Goal: Task Accomplishment & Management: Manage account settings

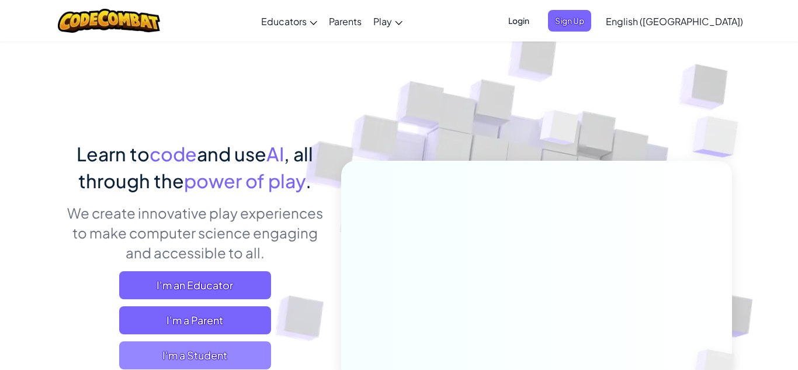
click at [227, 362] on span "I'm a Student" at bounding box center [195, 355] width 152 height 28
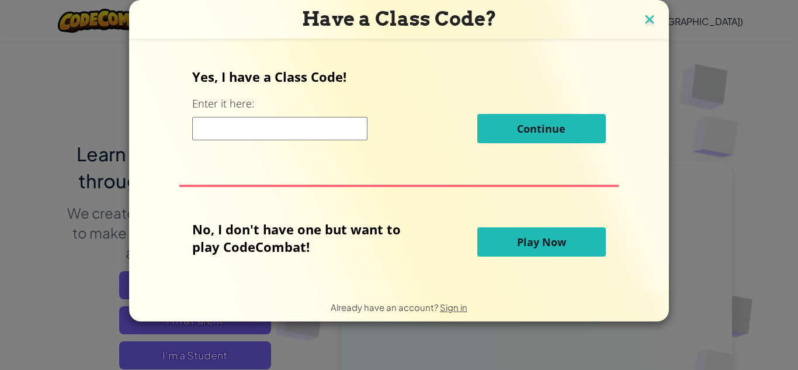
click at [646, 28] on img at bounding box center [649, 21] width 15 height 18
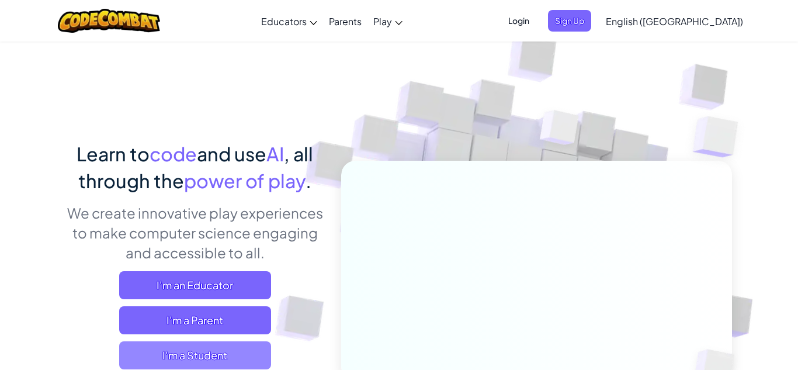
click at [202, 354] on span "I'm a Student" at bounding box center [195, 355] width 152 height 28
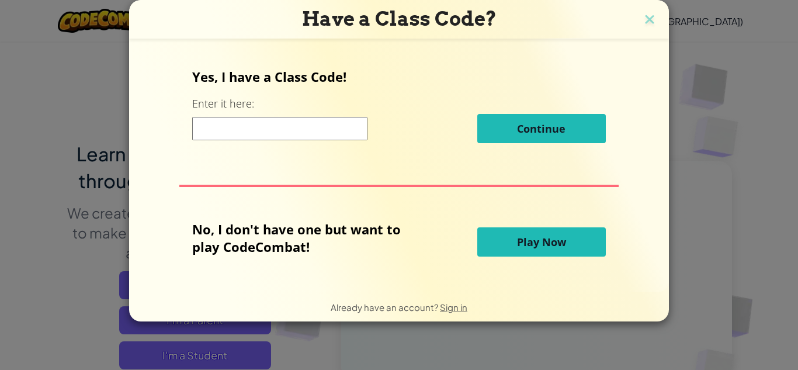
click at [285, 131] on input at bounding box center [279, 128] width 175 height 23
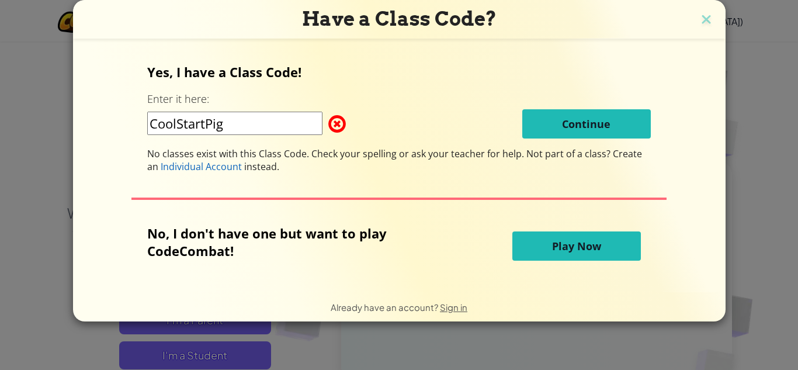
type input "CoolStartPig"
click at [551, 138] on div "Yes, I have a Class Code! Enter it here: CoolStartPig Continue No classes exist…" at bounding box center [398, 118] width 503 height 110
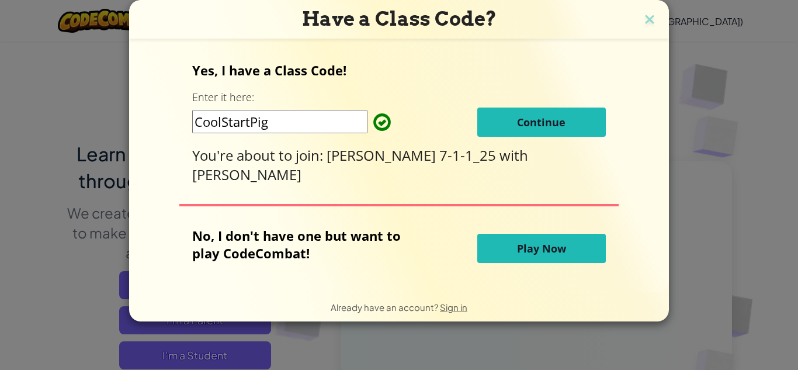
click at [554, 130] on button "Continue" at bounding box center [541, 121] width 128 height 29
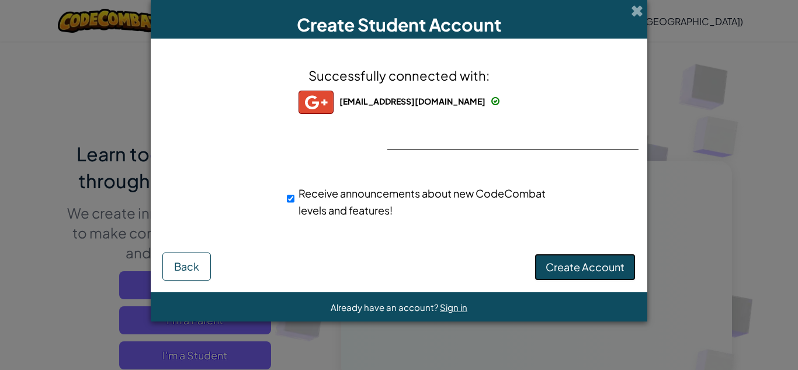
click at [572, 267] on span "Create Account" at bounding box center [584, 266] width 79 height 13
click at [572, 267] on button "Create Account" at bounding box center [584, 266] width 101 height 27
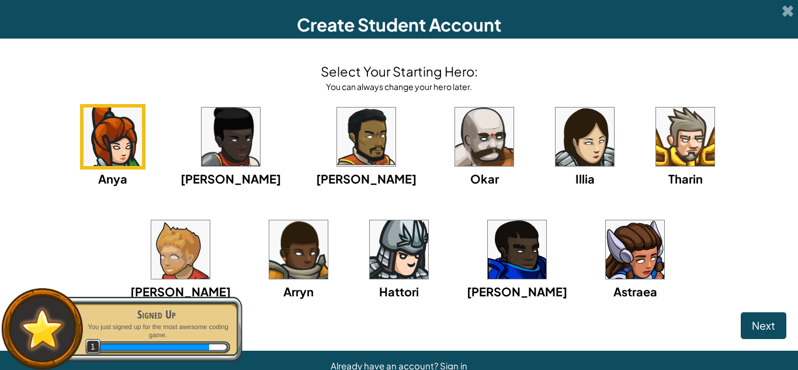
click at [210, 220] on img at bounding box center [180, 249] width 58 height 58
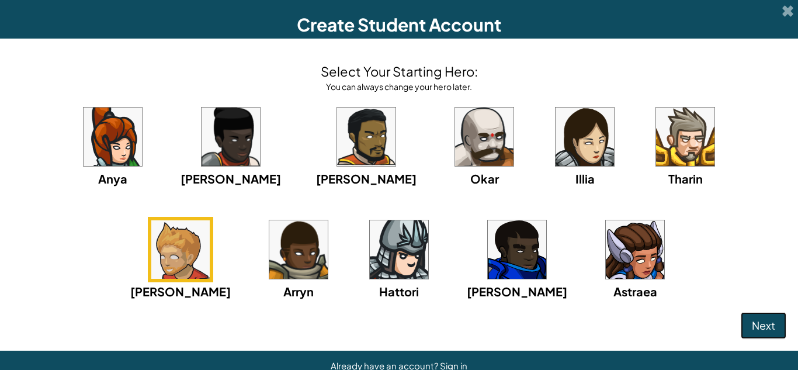
click at [784, 328] on button "Next" at bounding box center [763, 325] width 46 height 27
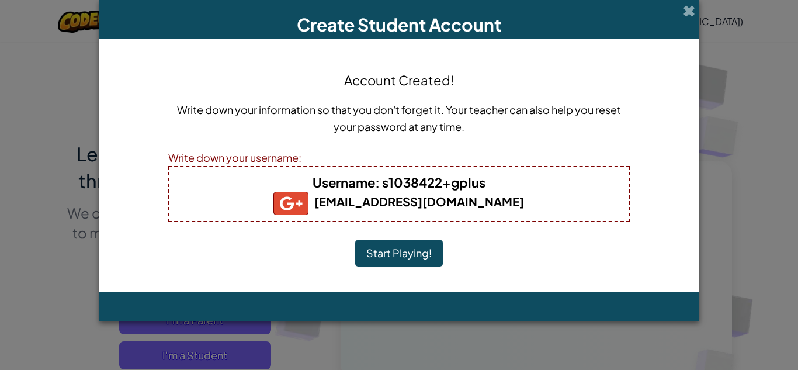
click at [420, 260] on button "Start Playing!" at bounding box center [399, 252] width 88 height 27
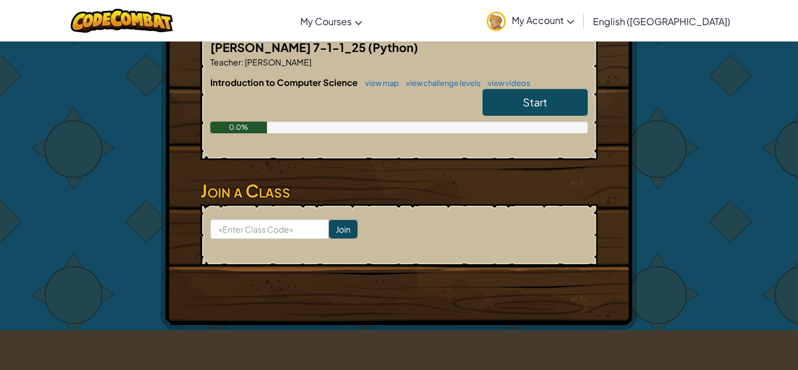
scroll to position [259, 0]
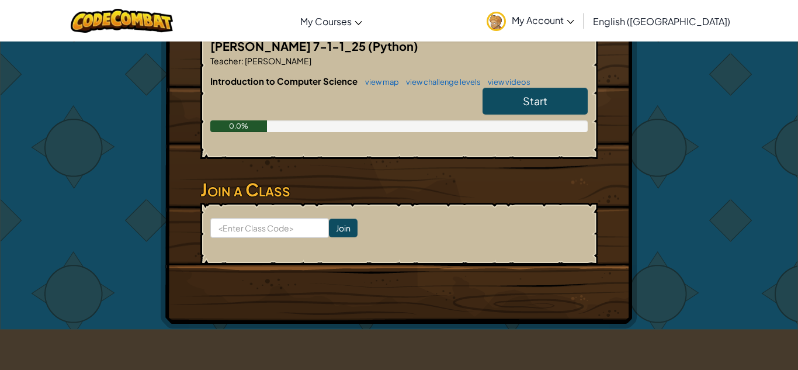
click at [522, 88] on link "Start" at bounding box center [534, 101] width 105 height 27
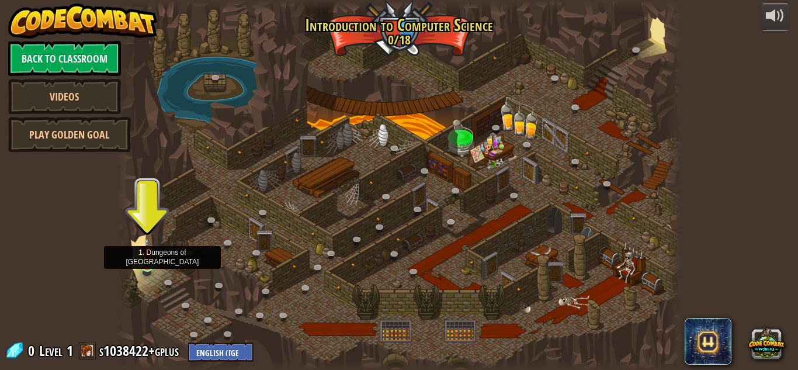
click at [148, 264] on img at bounding box center [147, 251] width 13 height 30
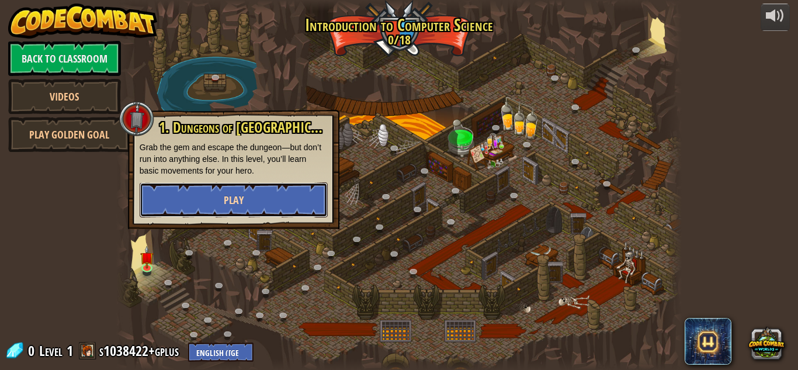
click at [235, 194] on span "Play" at bounding box center [234, 200] width 20 height 15
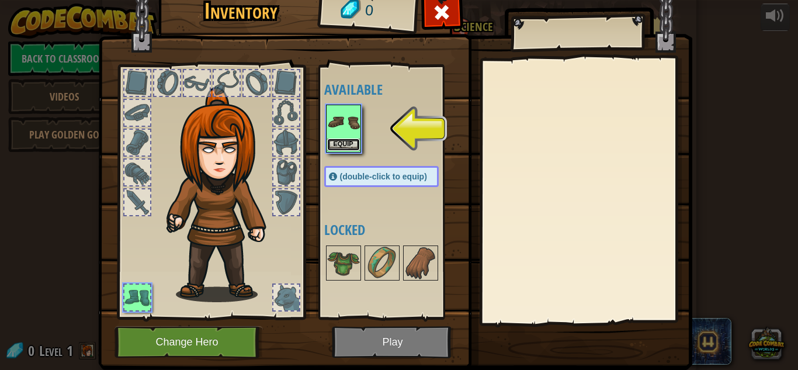
click at [346, 144] on button "Equip" at bounding box center [343, 144] width 33 height 12
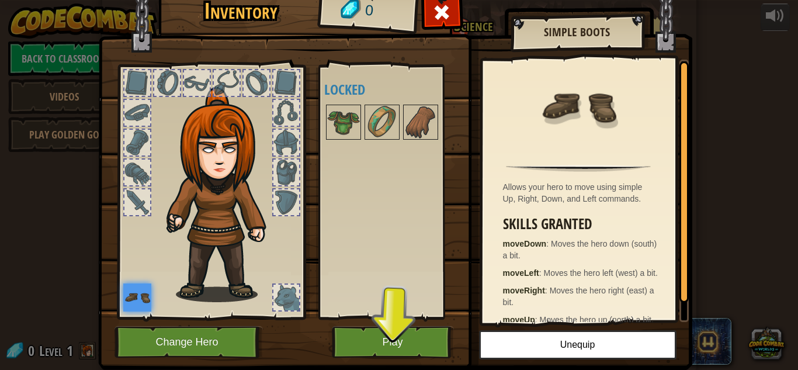
click at [284, 137] on div at bounding box center [286, 143] width 26 height 26
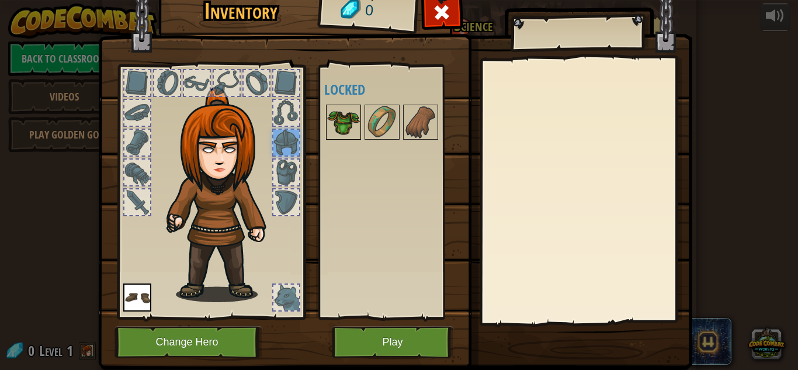
click at [345, 128] on img at bounding box center [343, 122] width 33 height 33
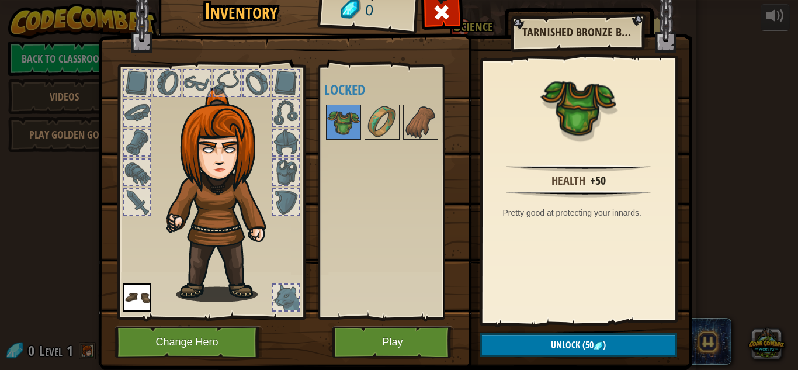
click at [251, 77] on div at bounding box center [256, 83] width 26 height 26
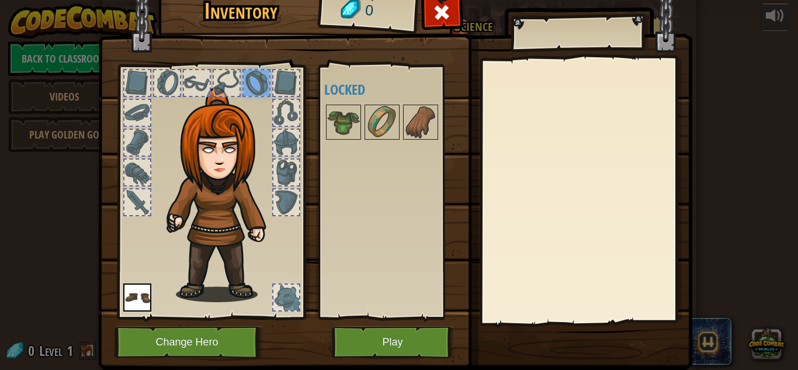
click at [133, 201] on div at bounding box center [137, 202] width 26 height 26
click at [295, 206] on div at bounding box center [286, 202] width 26 height 26
click at [290, 176] on div at bounding box center [286, 172] width 26 height 26
click at [294, 140] on div at bounding box center [286, 143] width 26 height 26
click at [396, 363] on img at bounding box center [395, 158] width 594 height 424
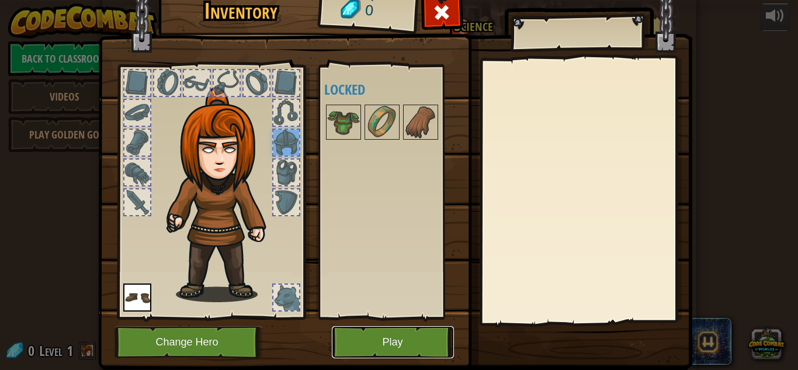
click at [403, 346] on button "Play" at bounding box center [393, 342] width 122 height 32
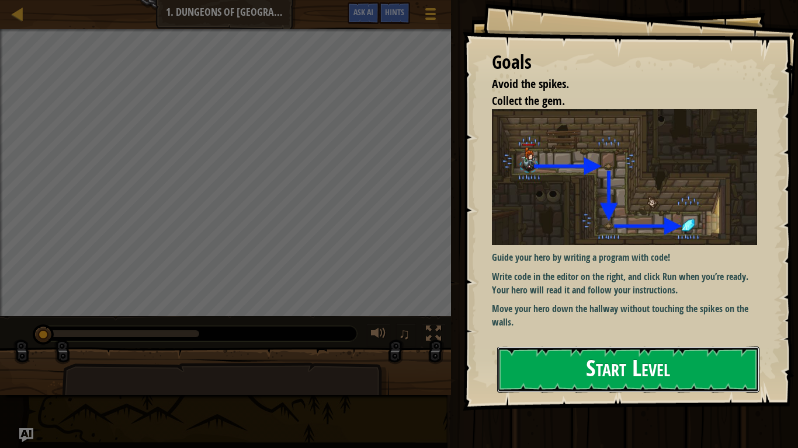
click at [629, 369] on button "Start Level" at bounding box center [628, 370] width 262 height 46
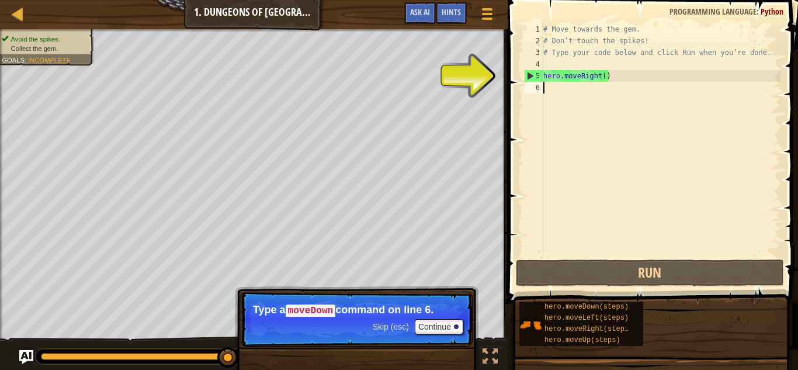
click at [25, 17] on link "Map" at bounding box center [26, 14] width 6 height 16
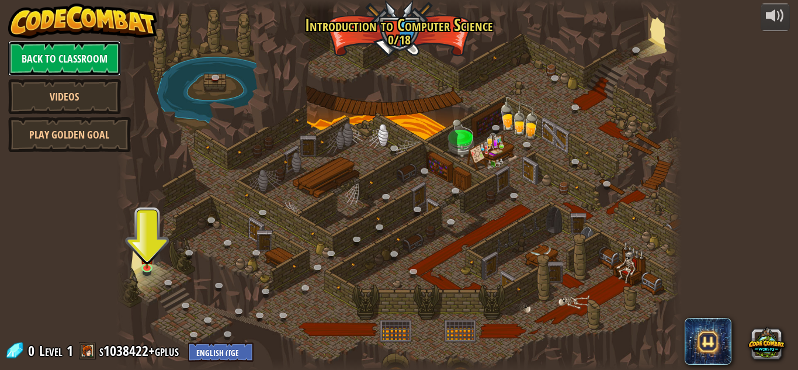
click at [43, 56] on link "Back to Classroom" at bounding box center [64, 58] width 113 height 35
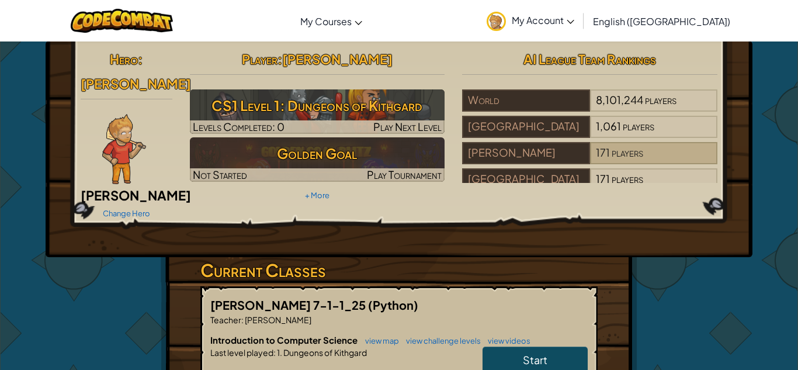
scroll to position [1, 0]
click at [134, 208] on link "Change Hero" at bounding box center [126, 212] width 47 height 9
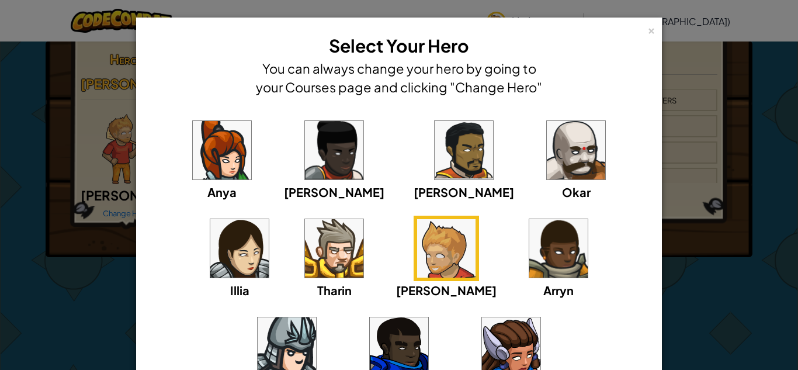
click at [317, 296] on span "Tharin" at bounding box center [334, 290] width 34 height 15
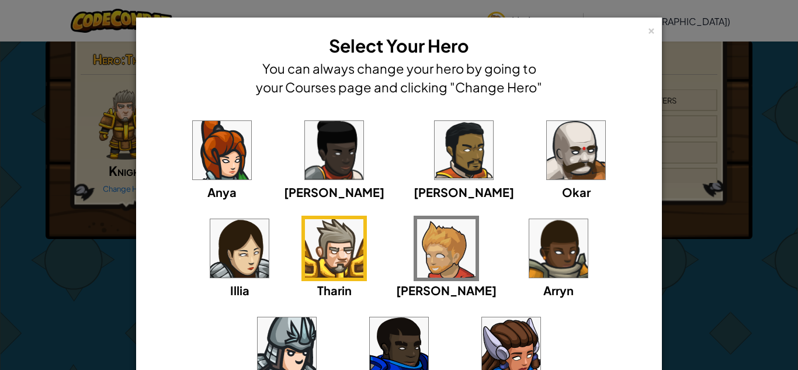
click at [417, 258] on img at bounding box center [446, 248] width 58 height 58
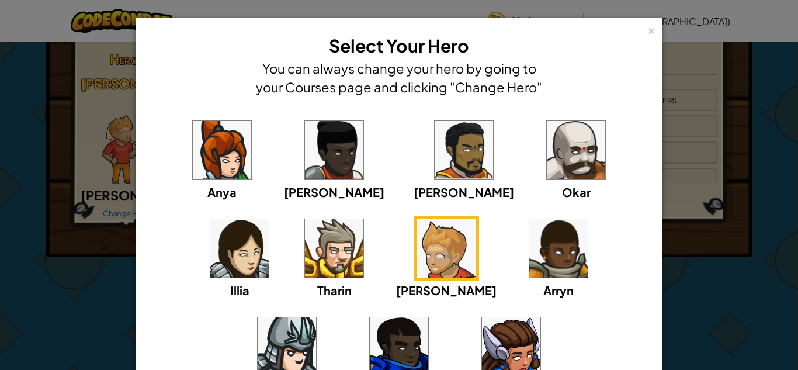
click at [74, 287] on div "× Select Your Hero You can always change your hero by going to your Courses pag…" at bounding box center [399, 185] width 798 height 370
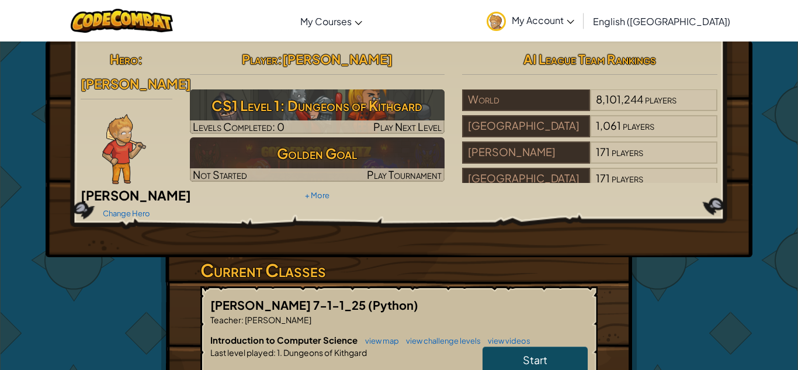
click at [550, 346] on link "Start" at bounding box center [534, 359] width 105 height 27
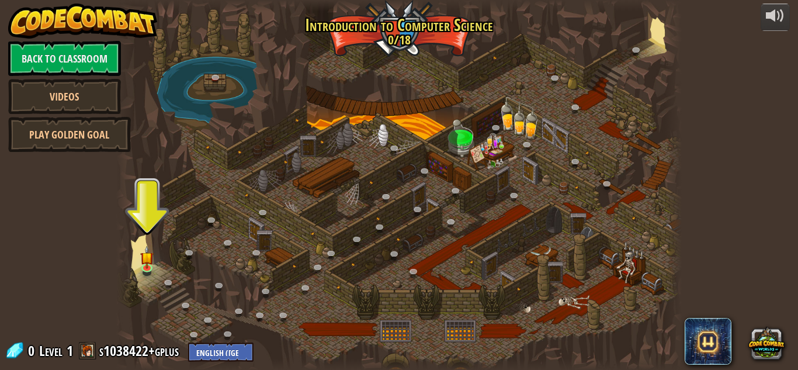
click at [652, 43] on div at bounding box center [398, 185] width 565 height 370
click at [639, 48] on link at bounding box center [638, 52] width 23 height 23
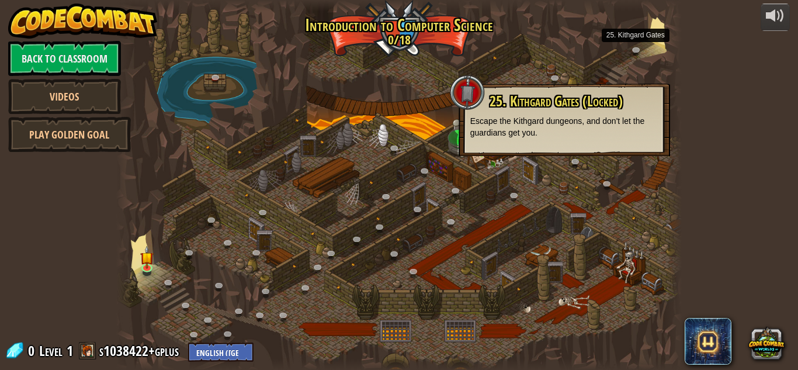
click at [665, 29] on div at bounding box center [673, 185] width 17 height 370
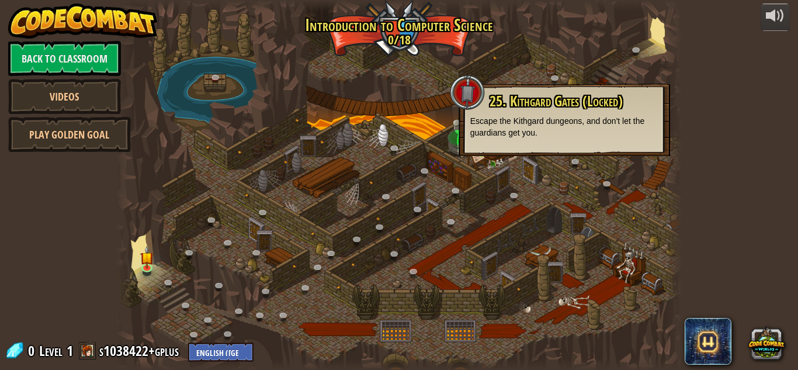
click at [665, 29] on div at bounding box center [673, 185] width 17 height 370
click at [144, 258] on img at bounding box center [147, 251] width 13 height 30
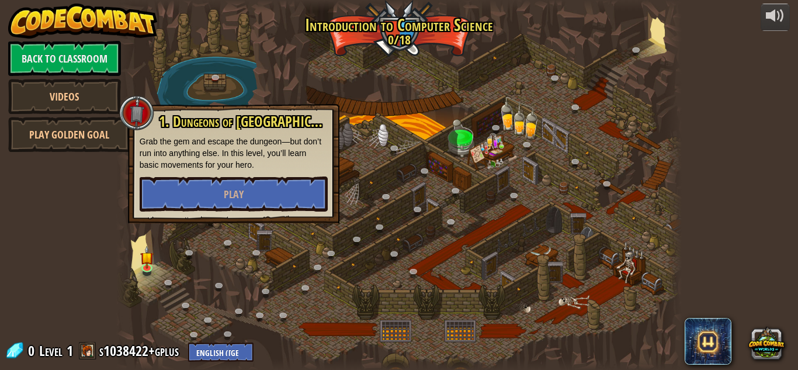
click at [310, 40] on div at bounding box center [398, 185] width 565 height 370
